Goal: Task Accomplishment & Management: Use online tool/utility

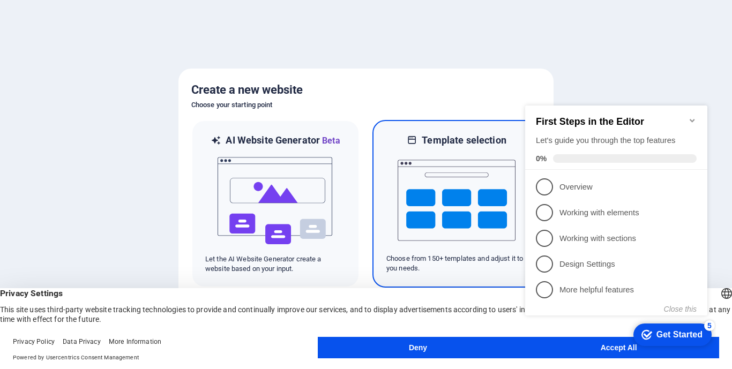
click at [446, 200] on img at bounding box center [457, 200] width 118 height 107
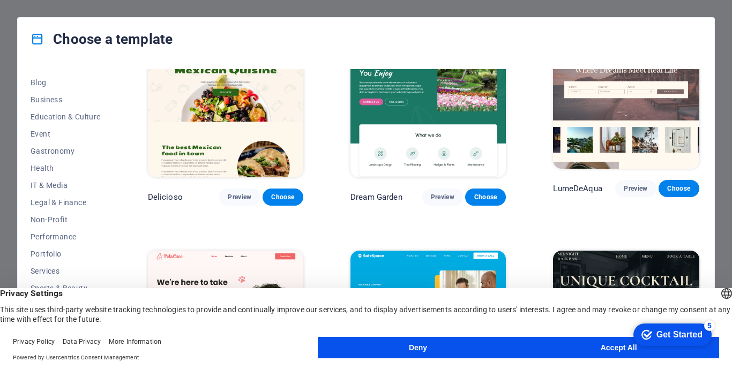
scroll to position [159, 0]
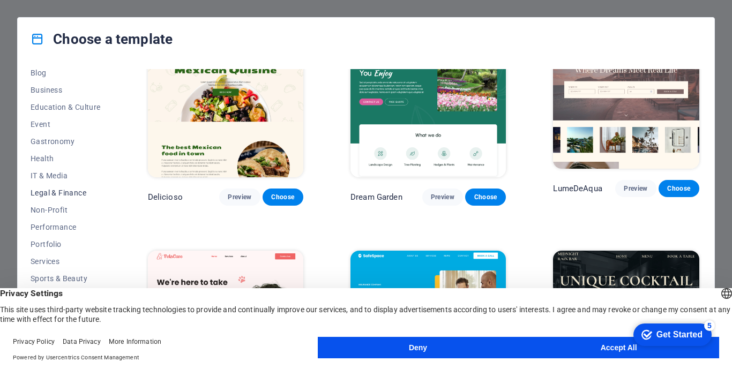
click at [75, 193] on span "Legal & Finance" at bounding box center [66, 193] width 70 height 9
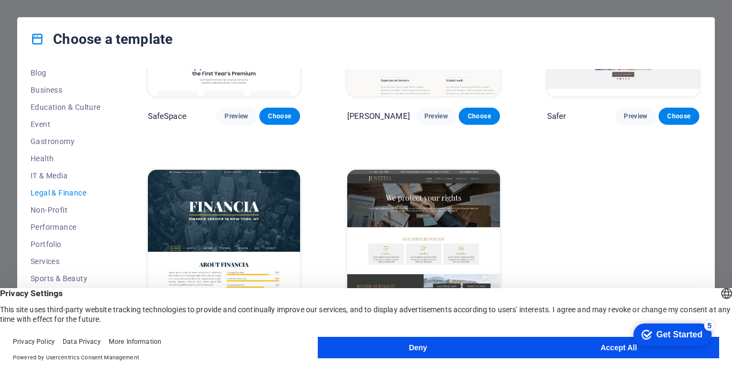
scroll to position [0, 0]
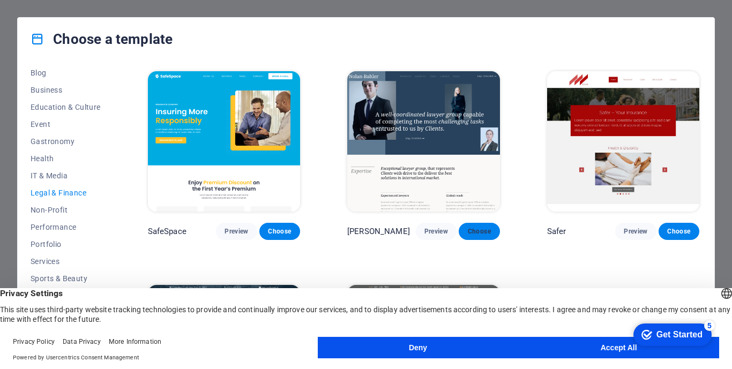
click at [479, 232] on span "Choose" at bounding box center [479, 231] width 24 height 9
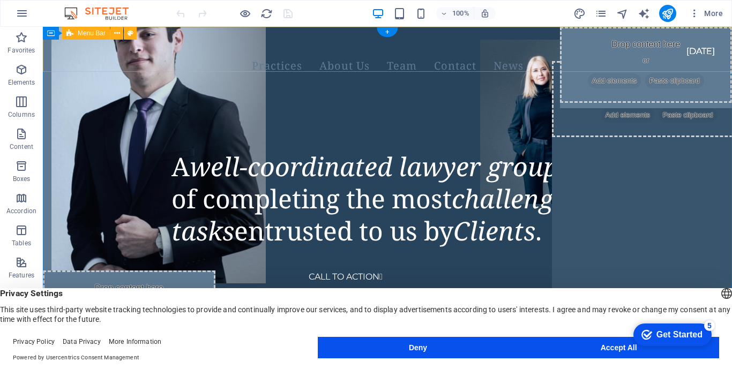
click at [190, 43] on div "Practices About Us Team Contact News CALL TO ACTION " at bounding box center [387, 68] width 689 height 83
click at [180, 52] on div at bounding box center [374, 43] width 646 height 17
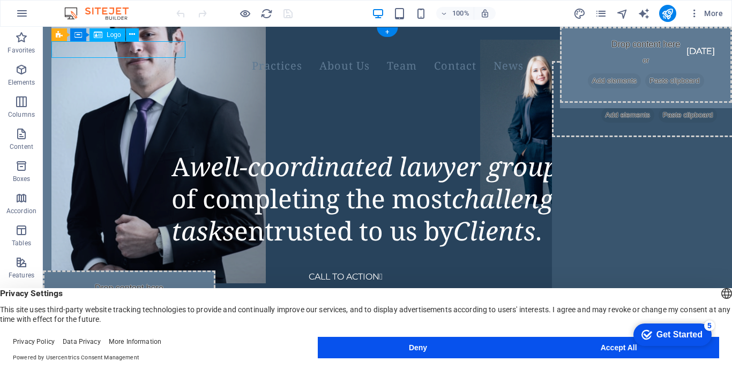
click at [180, 52] on div at bounding box center [374, 43] width 646 height 17
select select "px"
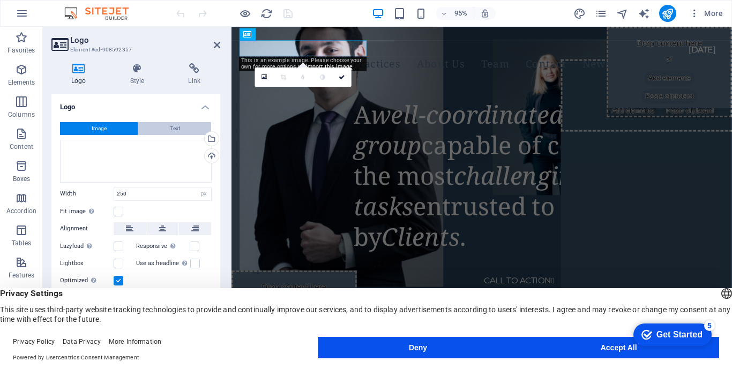
click at [170, 127] on span "Text" at bounding box center [175, 128] width 10 height 13
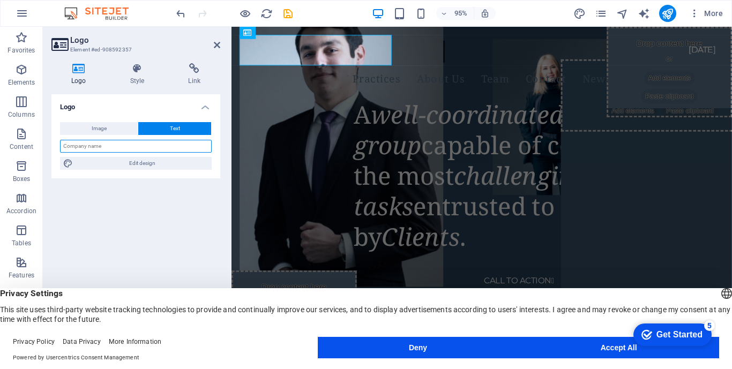
click at [124, 150] on input "text" at bounding box center [136, 146] width 152 height 13
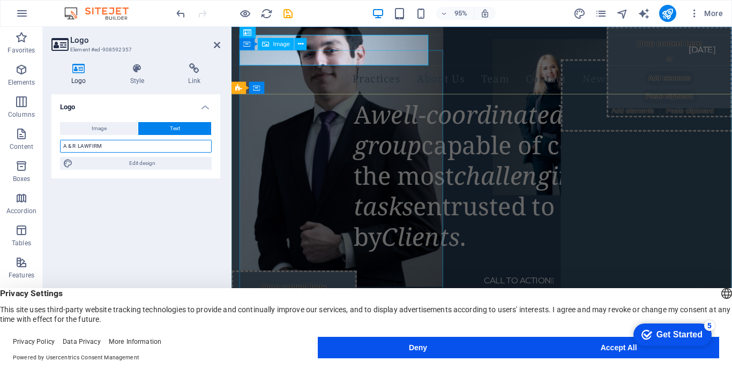
type input "A & R LAWFIRM"
click at [331, 263] on figure at bounding box center [347, 158] width 214 height 286
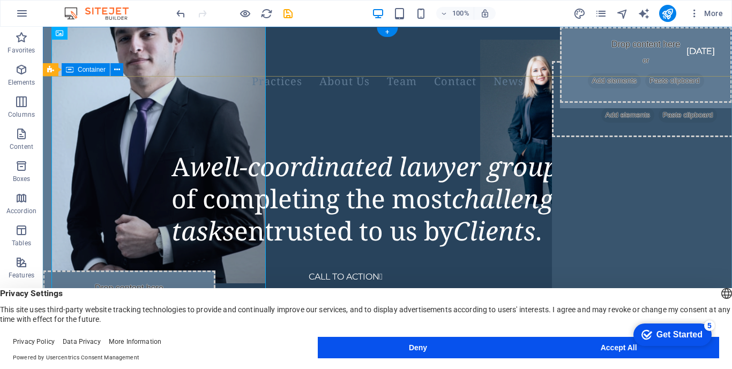
click at [323, 145] on div "A well-coordinated lawyer group capable of completing the most challenging task…" at bounding box center [387, 176] width 689 height 103
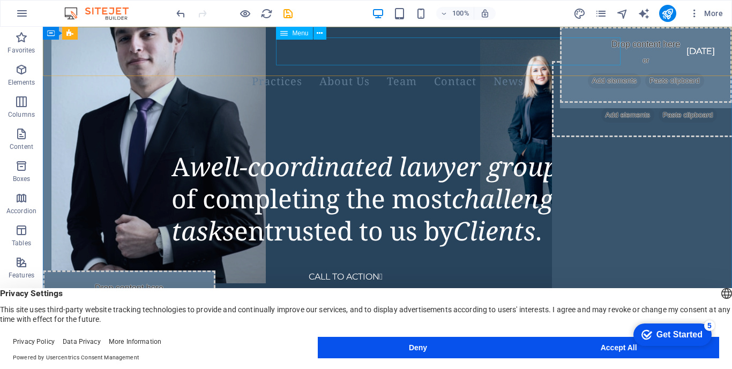
click at [303, 32] on span "Menu" at bounding box center [300, 33] width 16 height 6
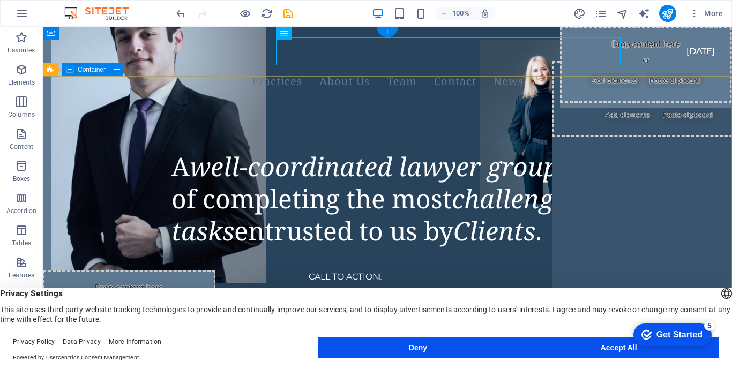
click at [347, 133] on div "A well-coordinated lawyer group capable of completing the most challenging task…" at bounding box center [387, 176] width 689 height 103
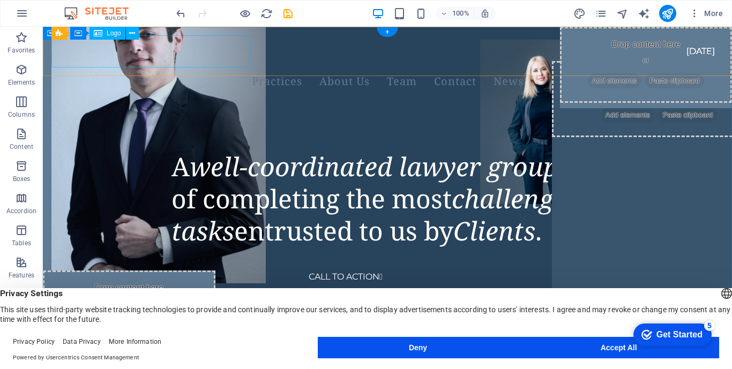
click at [69, 52] on div "A & R LAWFIRM" at bounding box center [374, 51] width 646 height 32
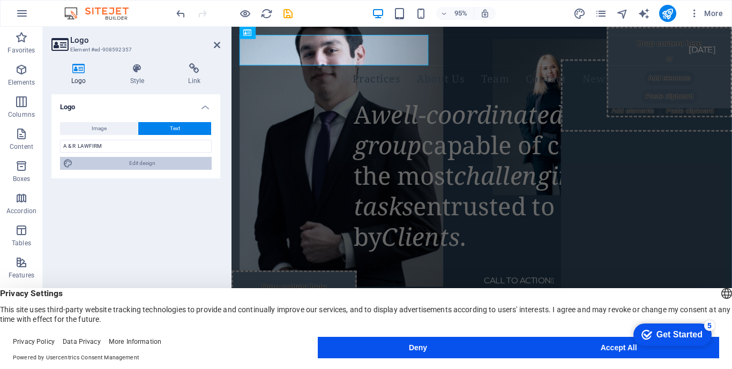
click at [69, 162] on icon at bounding box center [68, 163] width 10 height 13
select select "px"
select select "400"
select select "px"
select select "rem"
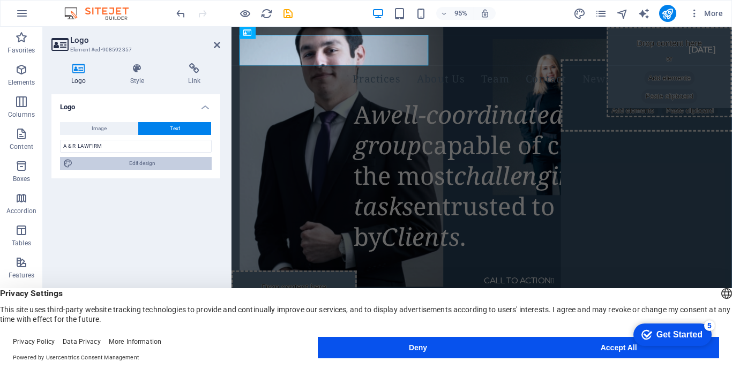
select select "400"
select select "px"
select select "rem"
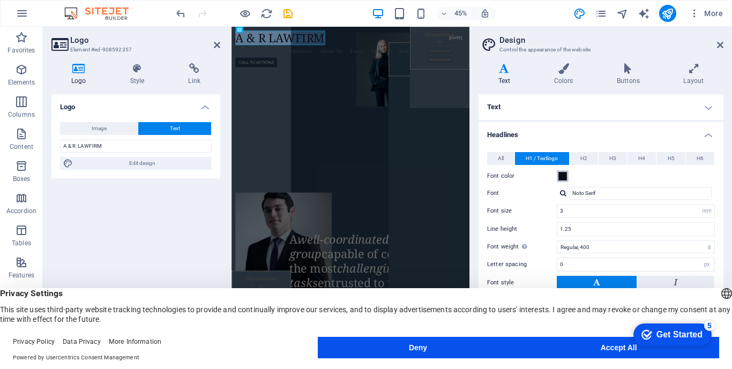
click at [561, 180] on span at bounding box center [562, 176] width 9 height 9
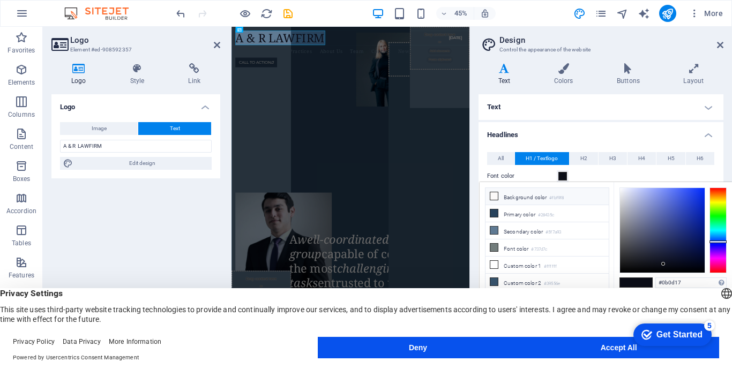
click at [534, 195] on li "Background color #fbf9f8" at bounding box center [547, 196] width 123 height 17
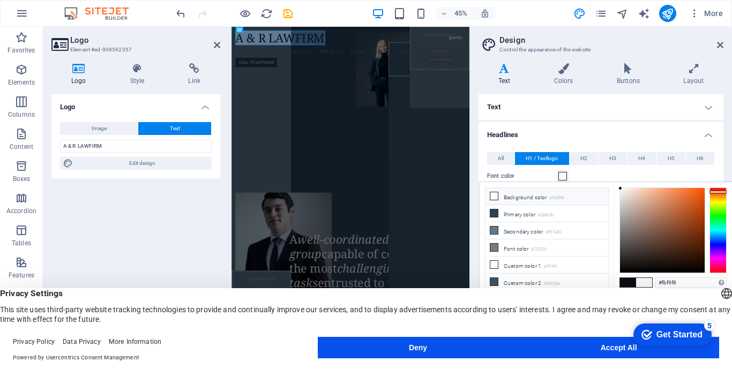
click at [495, 197] on icon at bounding box center [494, 196] width 8 height 8
click at [496, 228] on icon at bounding box center [494, 231] width 8 height 8
type input "#5f7a93"
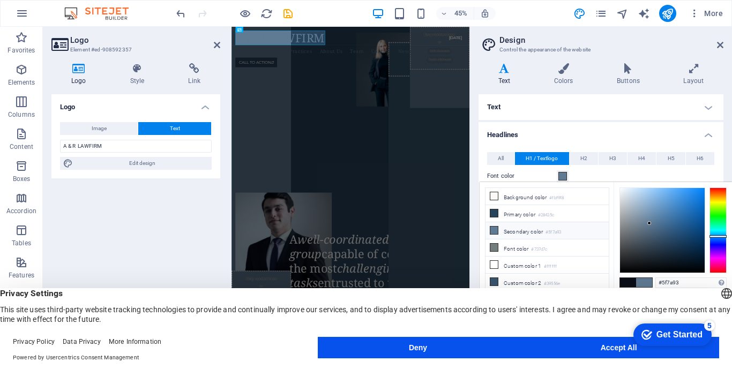
click at [505, 73] on icon at bounding box center [504, 68] width 51 height 11
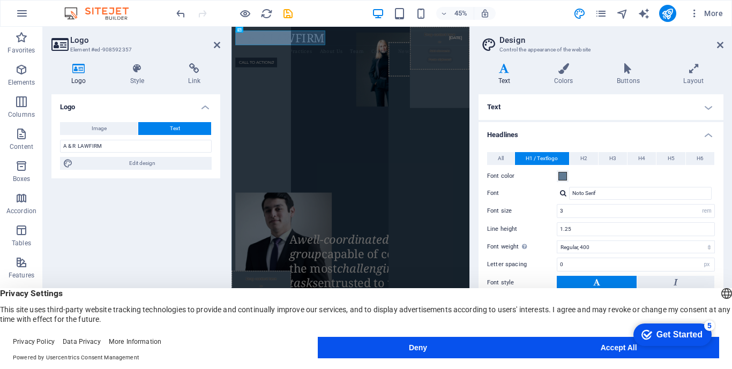
click at [507, 105] on h4 "Text" at bounding box center [601, 107] width 245 height 26
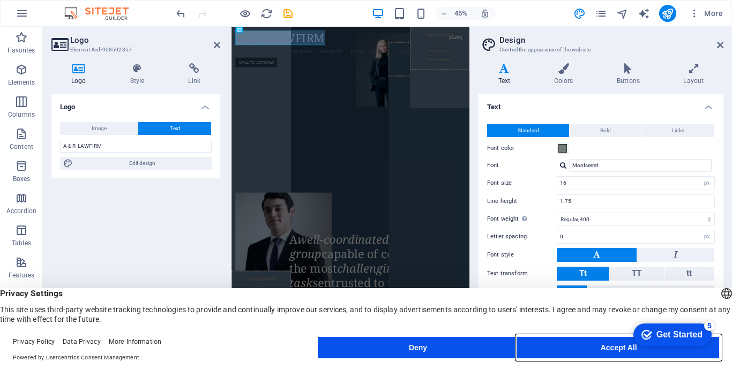
click at [552, 347] on button "Accept All" at bounding box center [618, 347] width 201 height 21
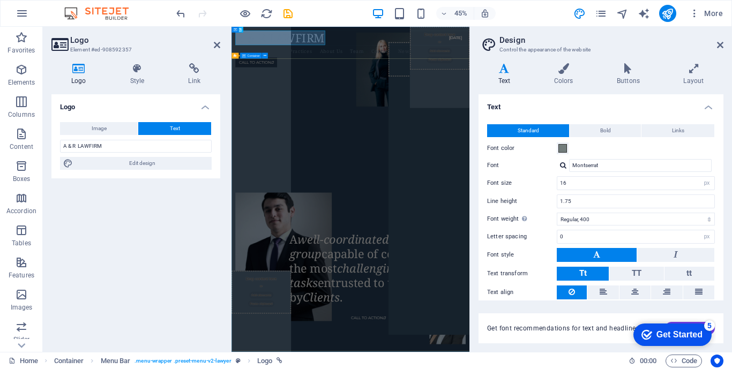
click at [321, 228] on div "A well-coordinated lawyer group capable of completing the most challenging task…" at bounding box center [496, 176] width 529 height 103
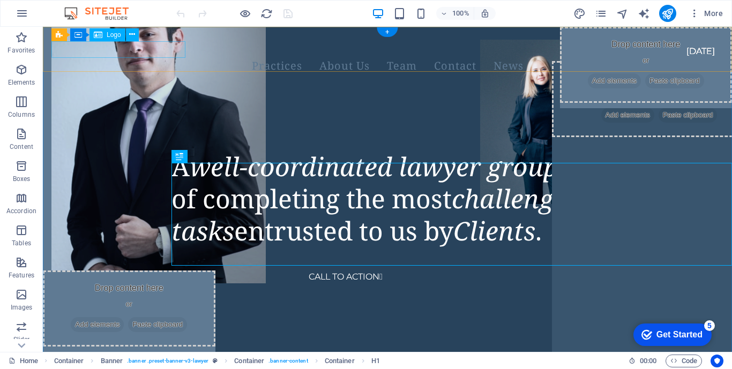
click at [71, 48] on div at bounding box center [374, 43] width 646 height 17
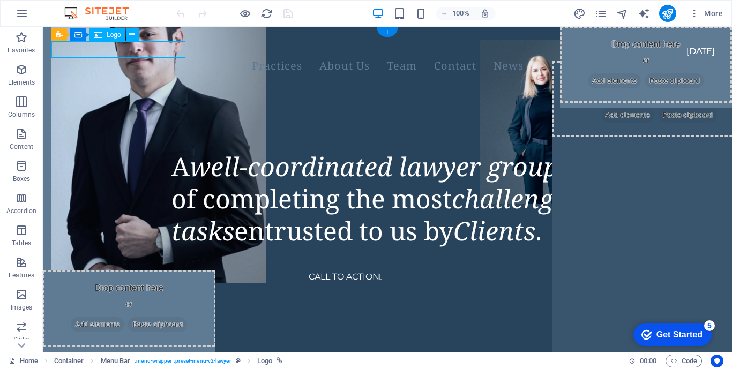
click at [71, 48] on div at bounding box center [374, 43] width 646 height 17
select select "px"
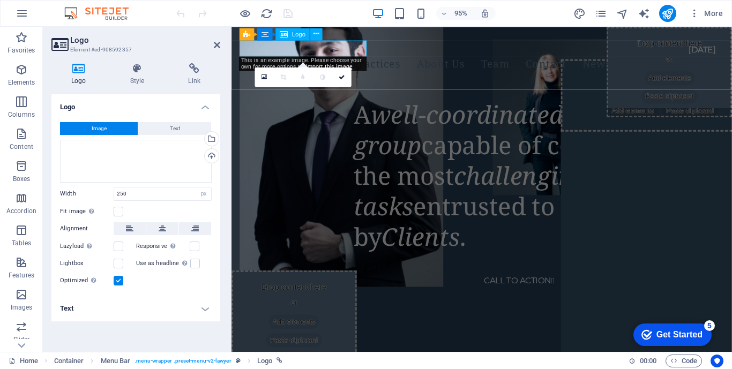
click at [283, 51] on div at bounding box center [482, 43] width 484 height 17
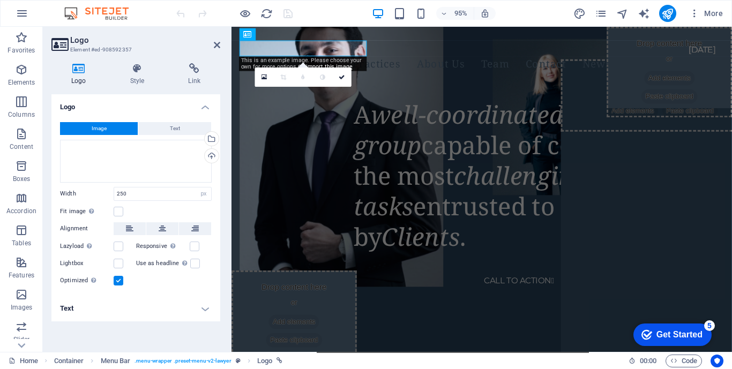
click at [113, 311] on h4 "Text" at bounding box center [135, 309] width 169 height 26
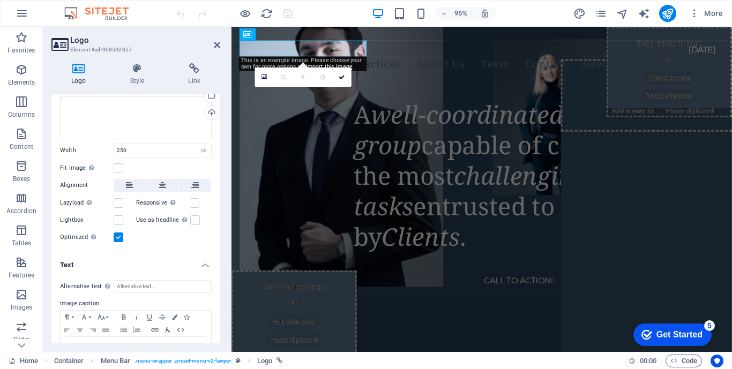
scroll to position [79, 0]
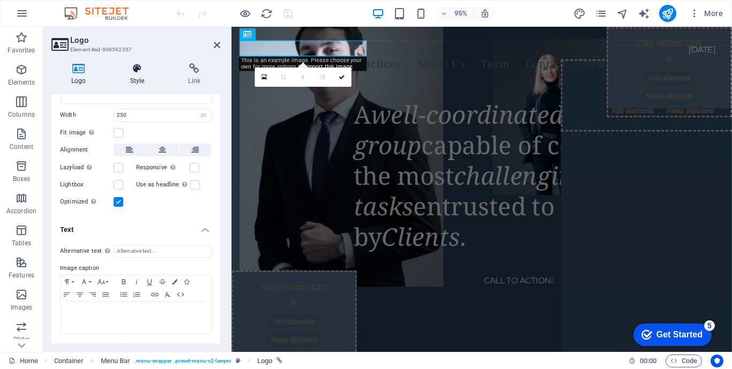
click at [135, 70] on icon at bounding box center [137, 68] width 54 height 11
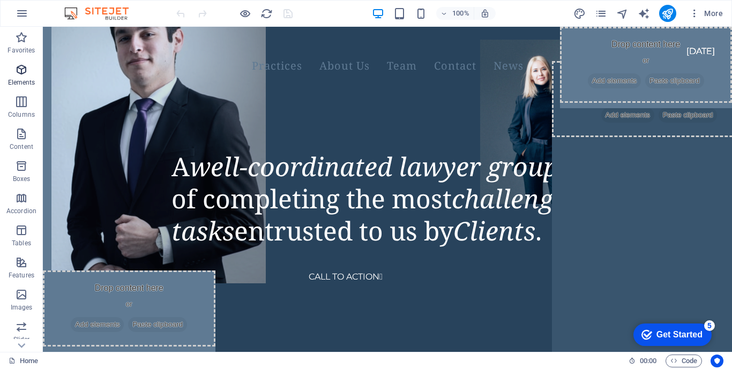
click at [28, 73] on span "Elements" at bounding box center [21, 76] width 43 height 26
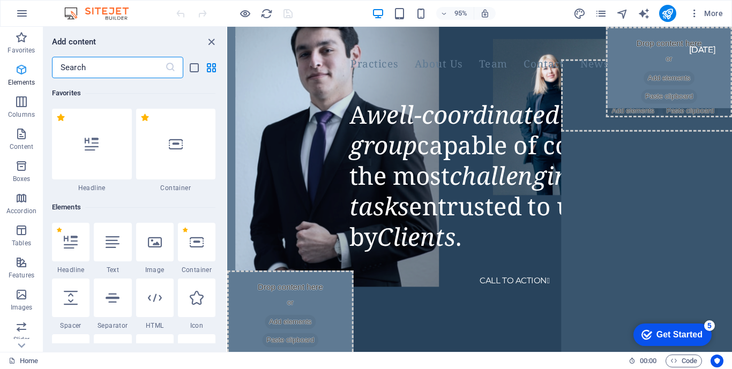
scroll to position [114, 0]
